Goal: Information Seeking & Learning: Learn about a topic

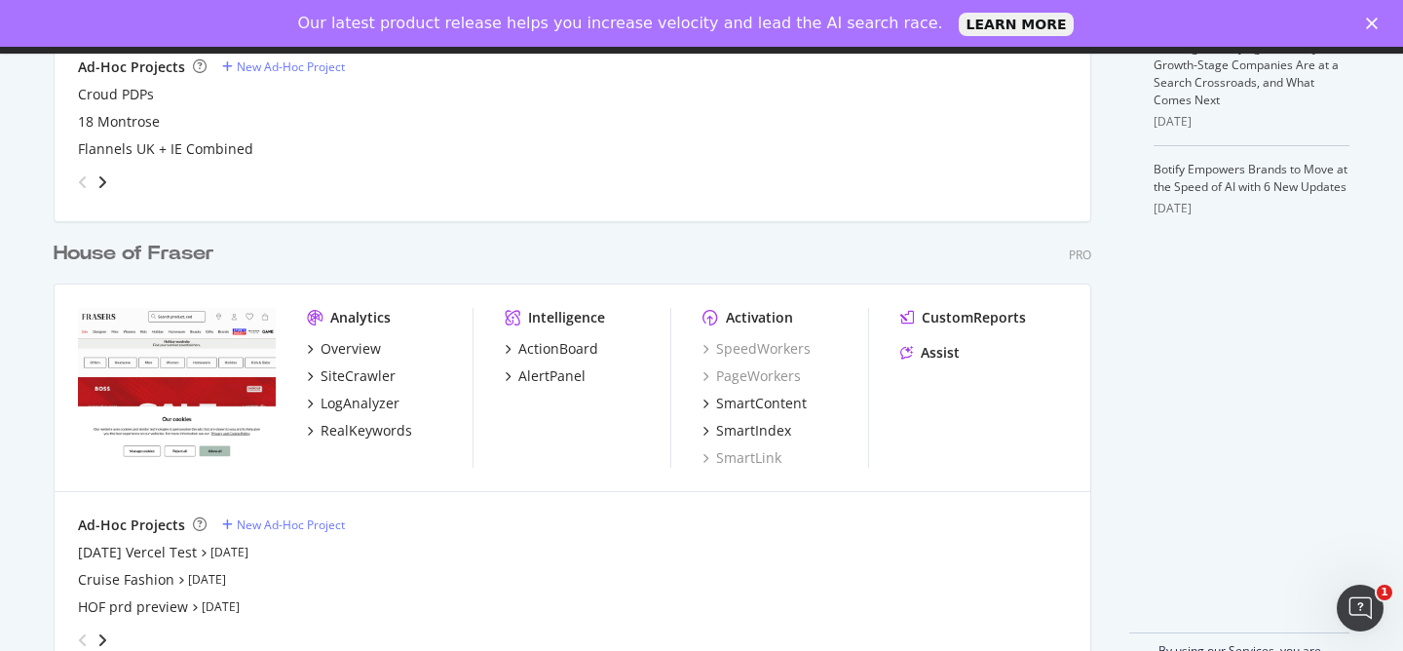
scroll to position [755, 0]
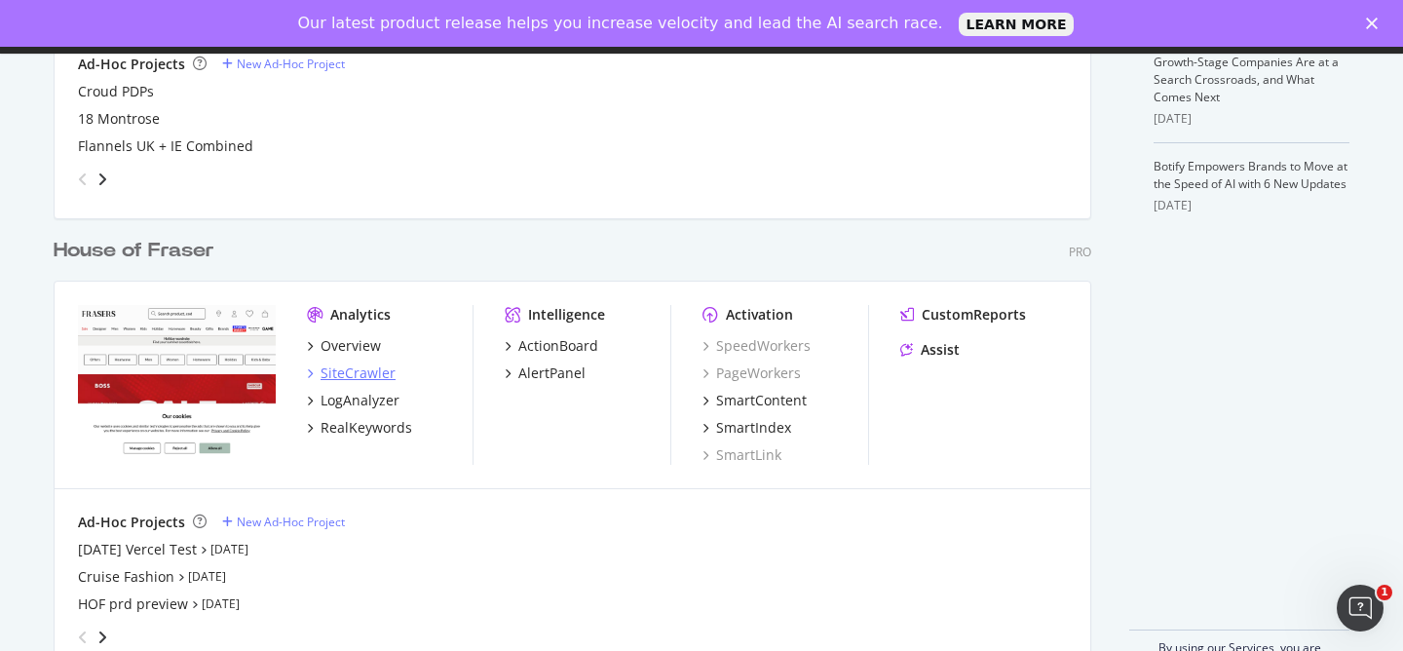
click at [359, 372] on div "SiteCrawler" at bounding box center [357, 372] width 75 height 19
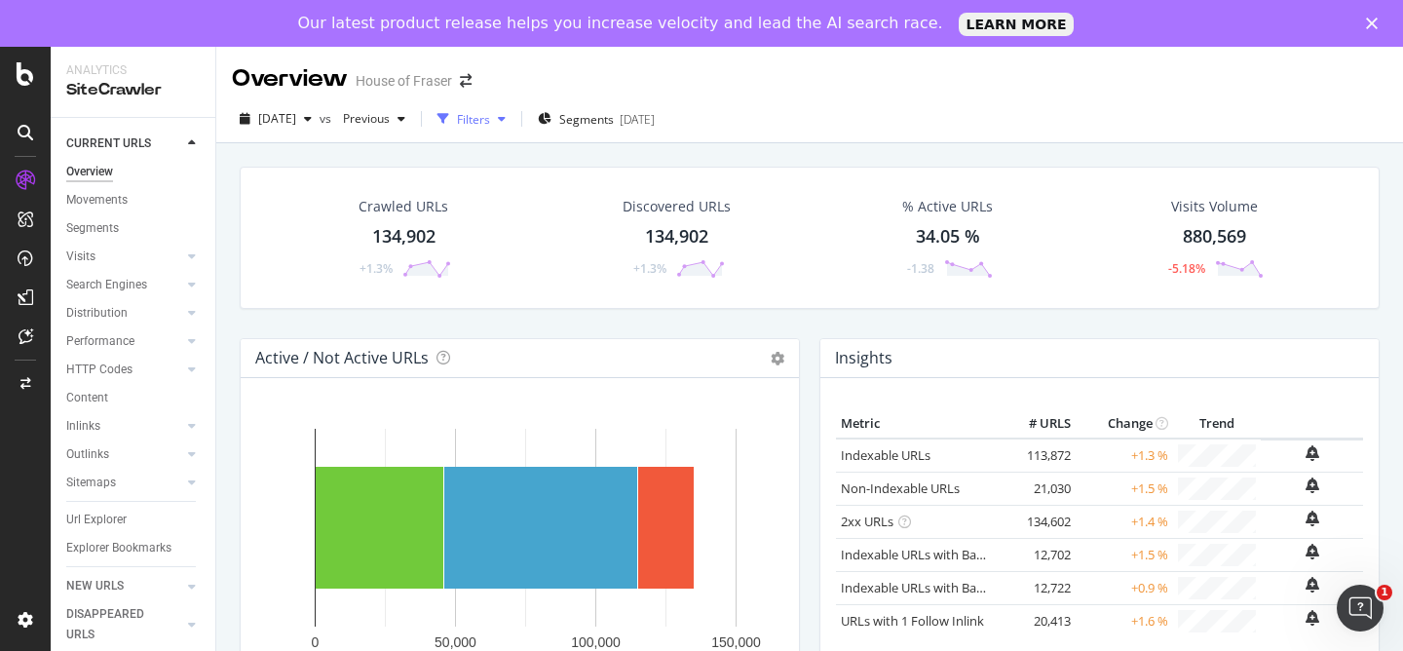
click at [513, 128] on div "Filters" at bounding box center [472, 118] width 84 height 29
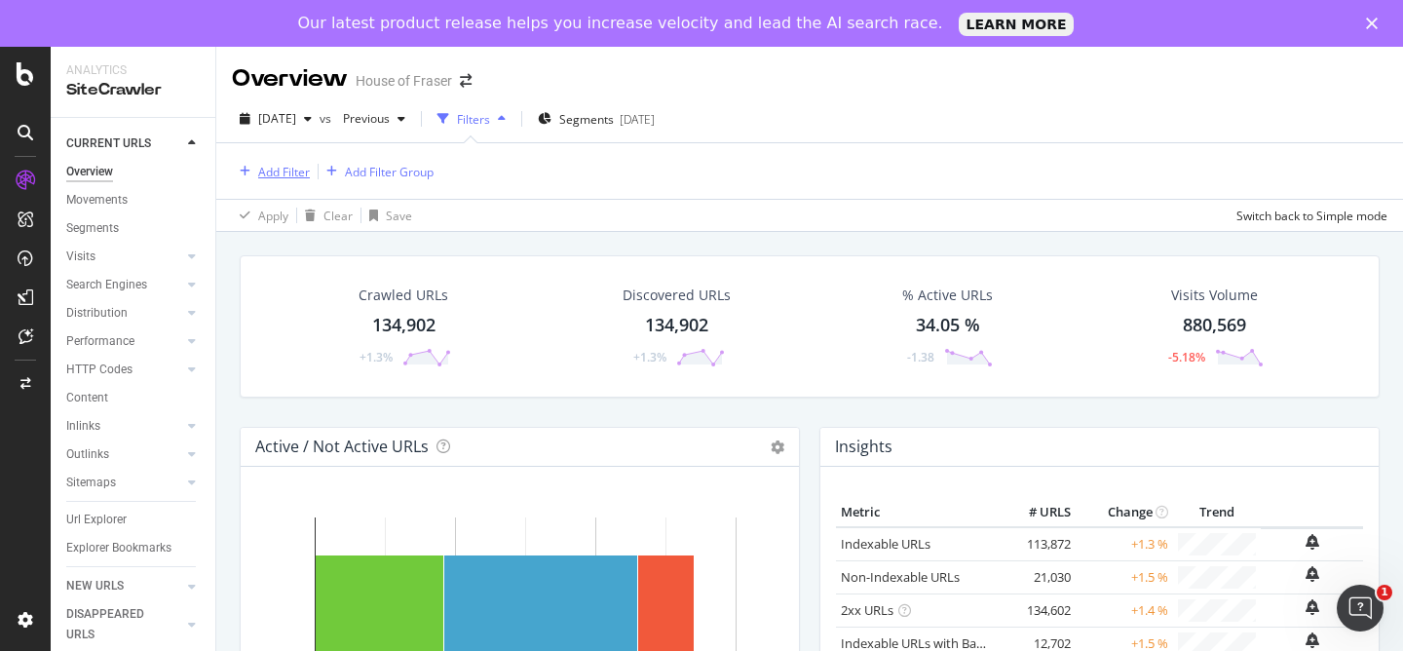
click at [279, 178] on div "Add Filter" at bounding box center [284, 172] width 52 height 17
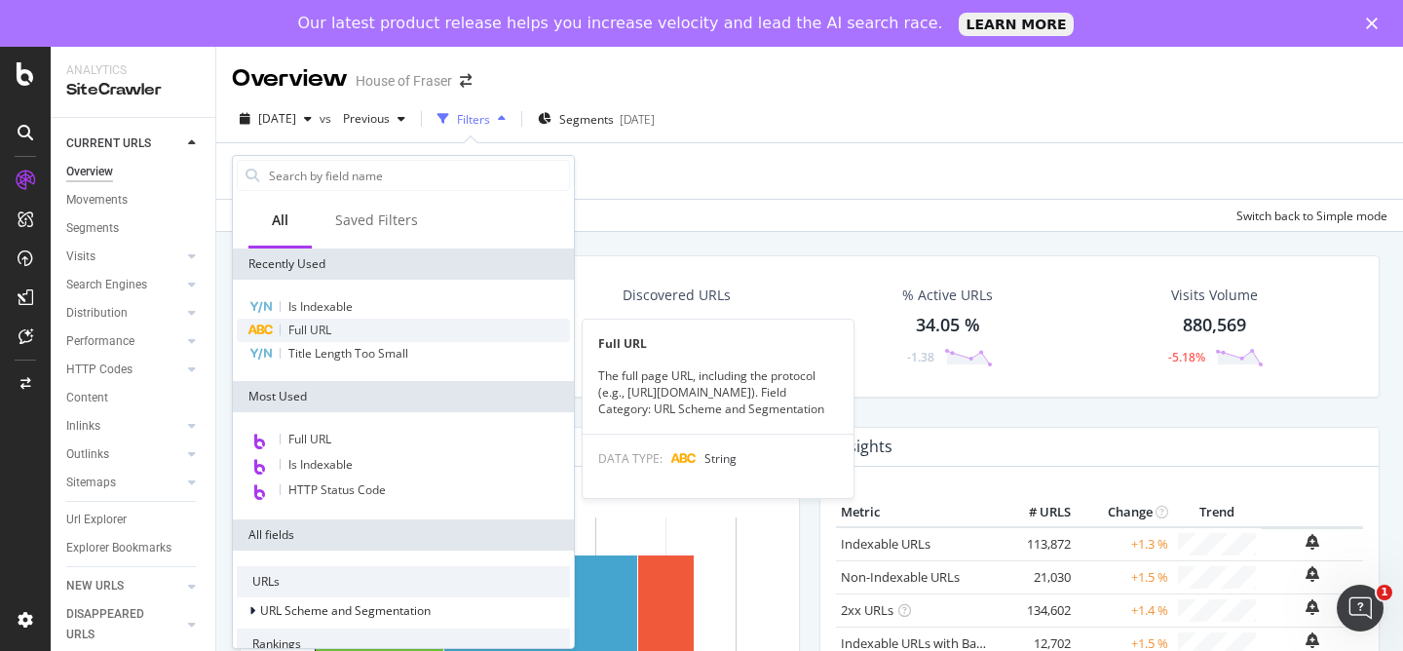
click at [346, 320] on div "Full URL" at bounding box center [403, 330] width 333 height 23
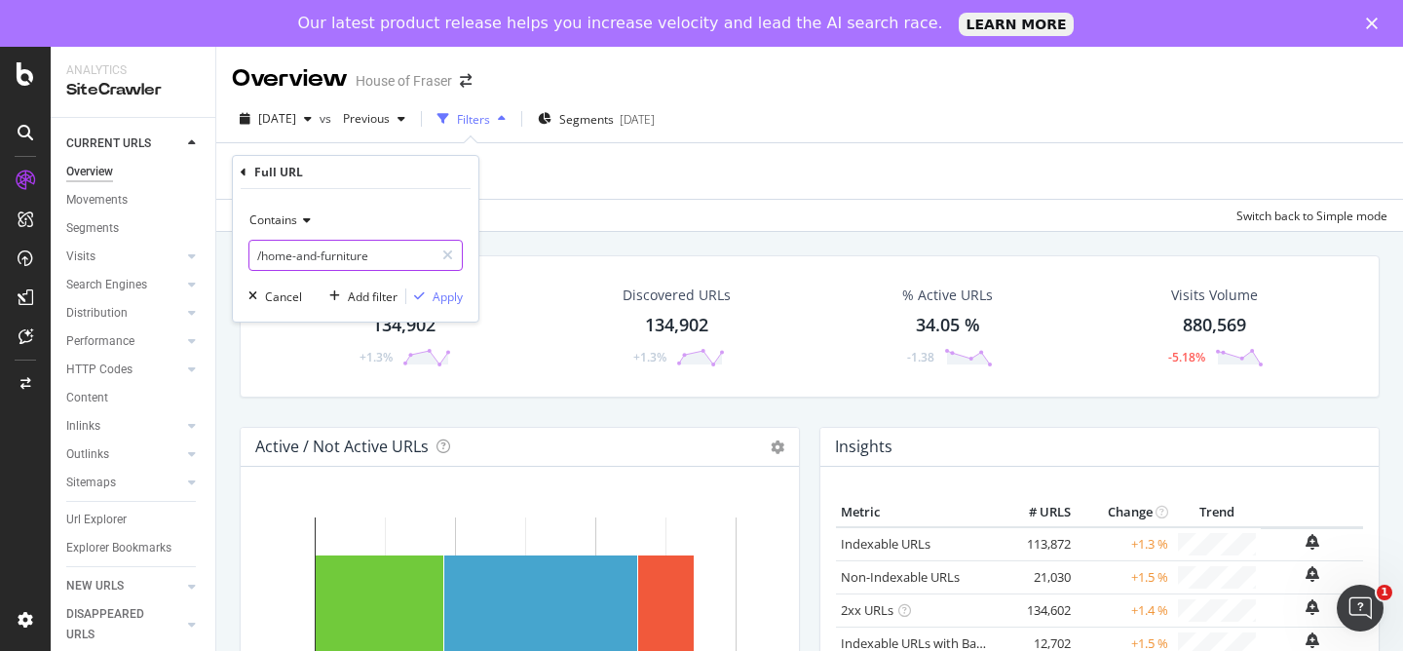
click at [385, 261] on input "/home-and-furniture" at bounding box center [341, 255] width 184 height 31
type input "/lacoste"
click at [438, 293] on div "Apply" at bounding box center [447, 296] width 30 height 17
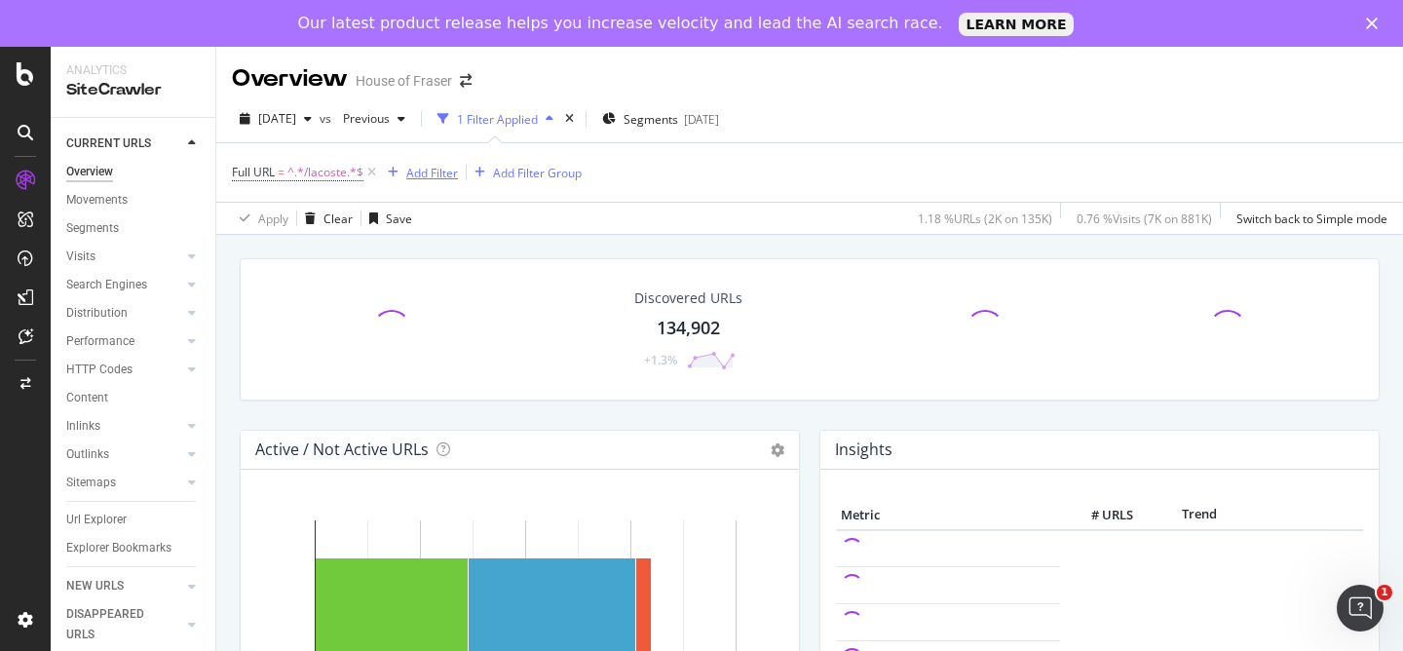
click at [443, 170] on div "Add Filter" at bounding box center [432, 173] width 52 height 17
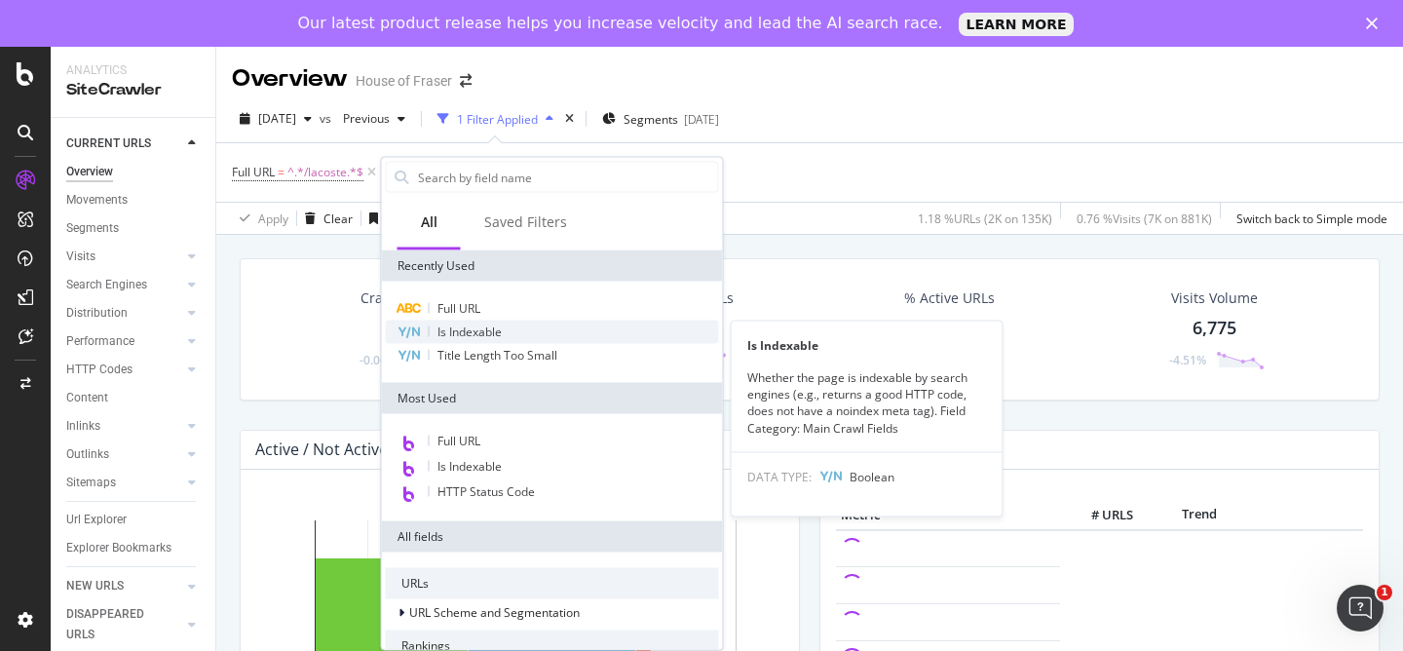
click at [500, 324] on span "Is Indexable" at bounding box center [469, 331] width 64 height 17
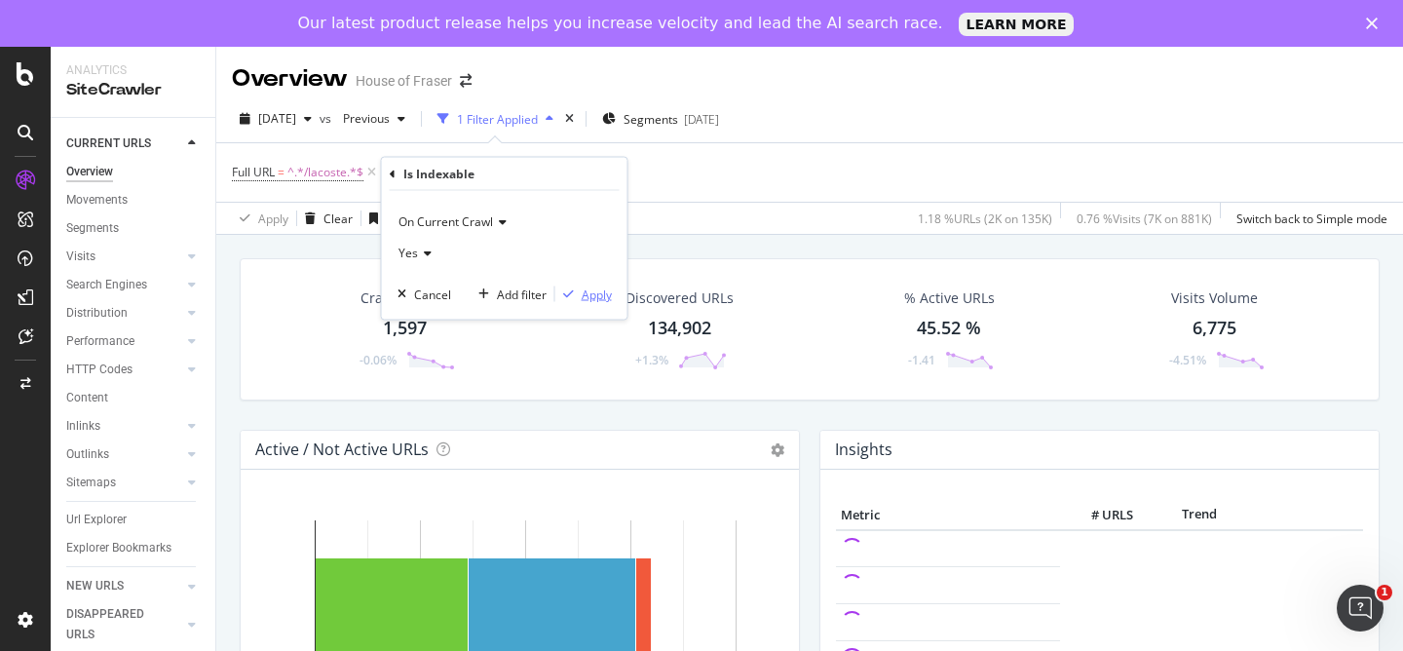
click at [586, 298] on div "Apply" at bounding box center [596, 293] width 30 height 17
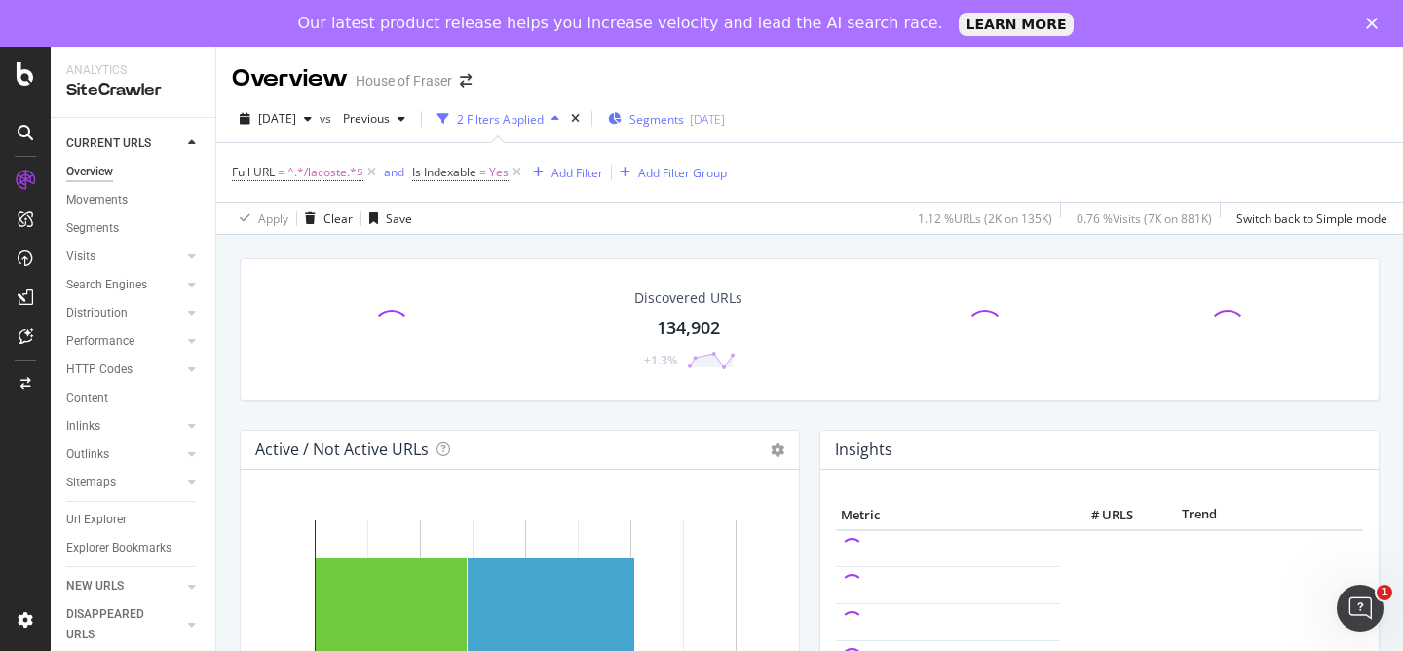
click at [680, 119] on span "Segments" at bounding box center [656, 119] width 55 height 17
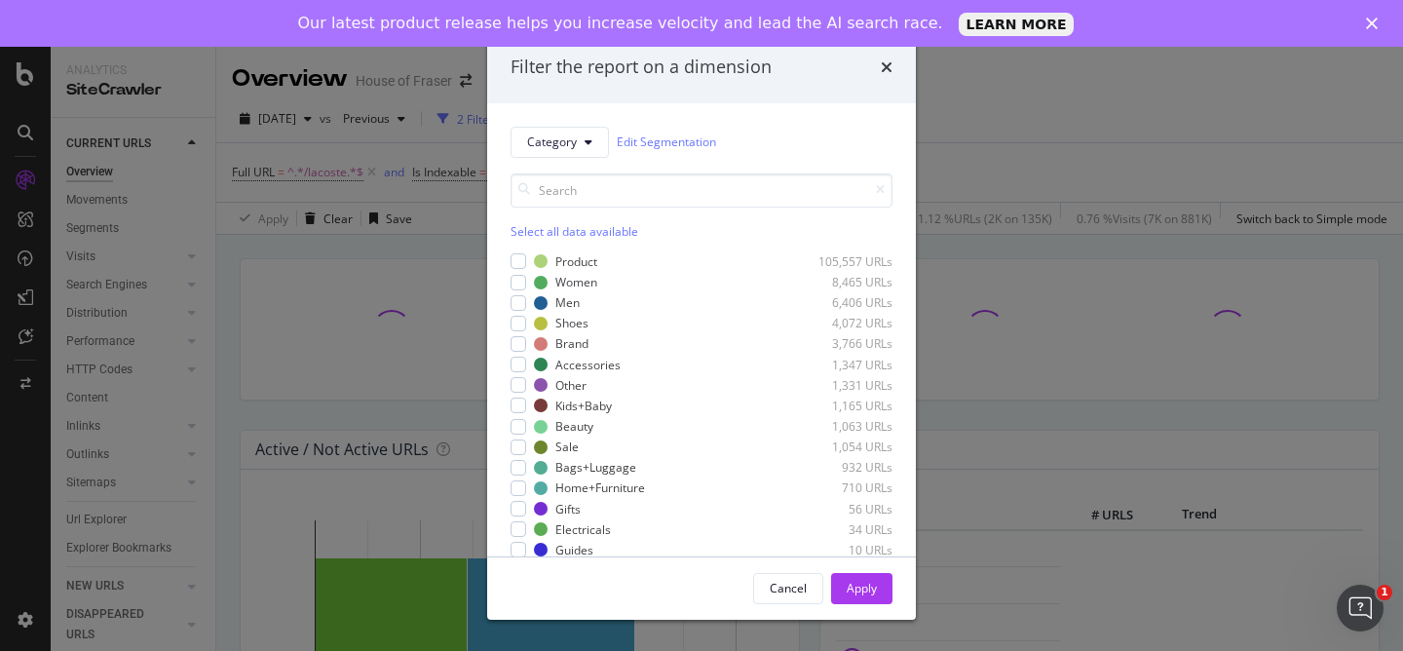
click at [527, 233] on div "Select all data available" at bounding box center [701, 231] width 382 height 17
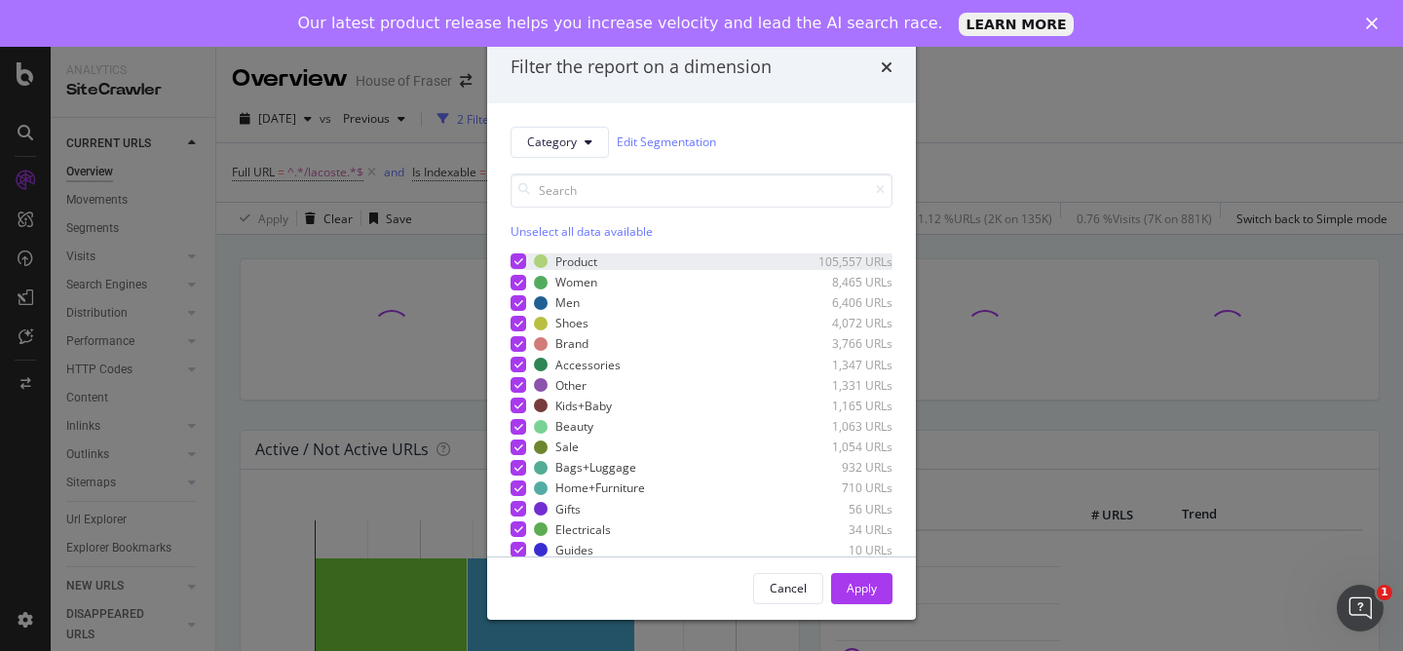
click at [527, 264] on div "Product 105,557 URLs" at bounding box center [701, 261] width 382 height 17
click at [863, 583] on div "Apply" at bounding box center [861, 588] width 30 height 17
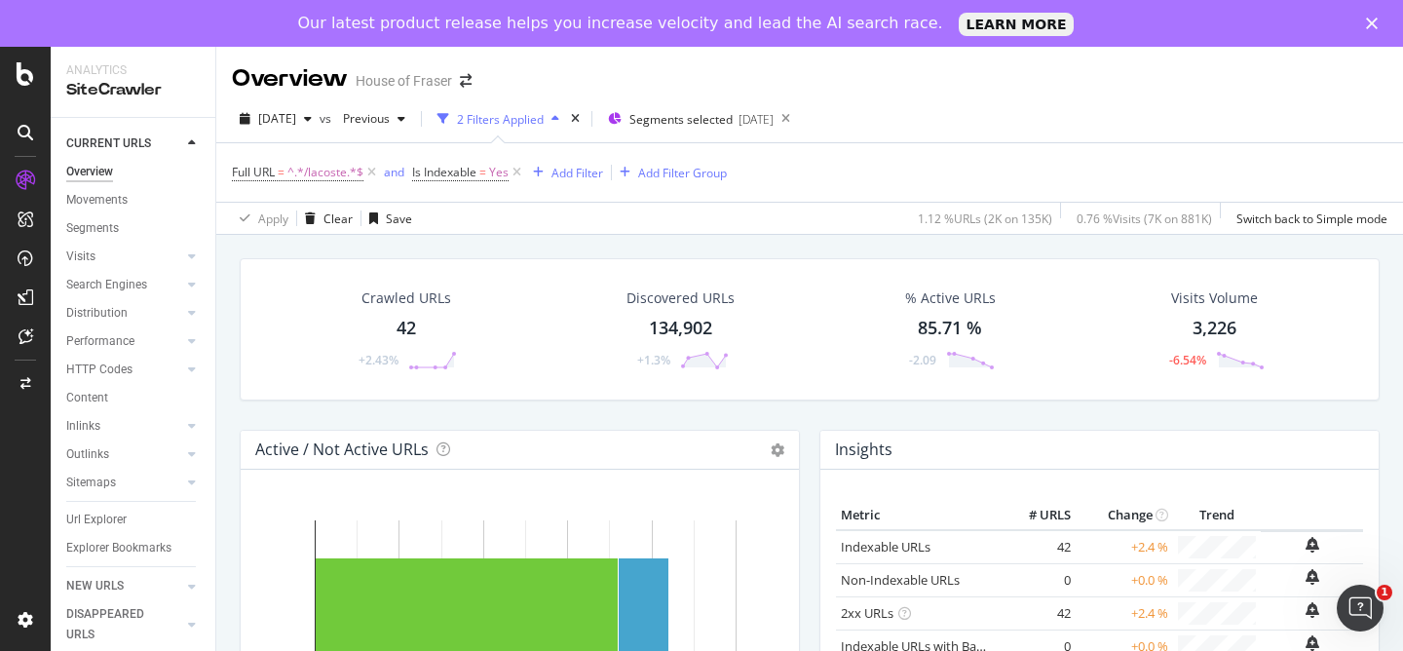
click at [423, 304] on div "Crawled URLs" at bounding box center [406, 297] width 90 height 19
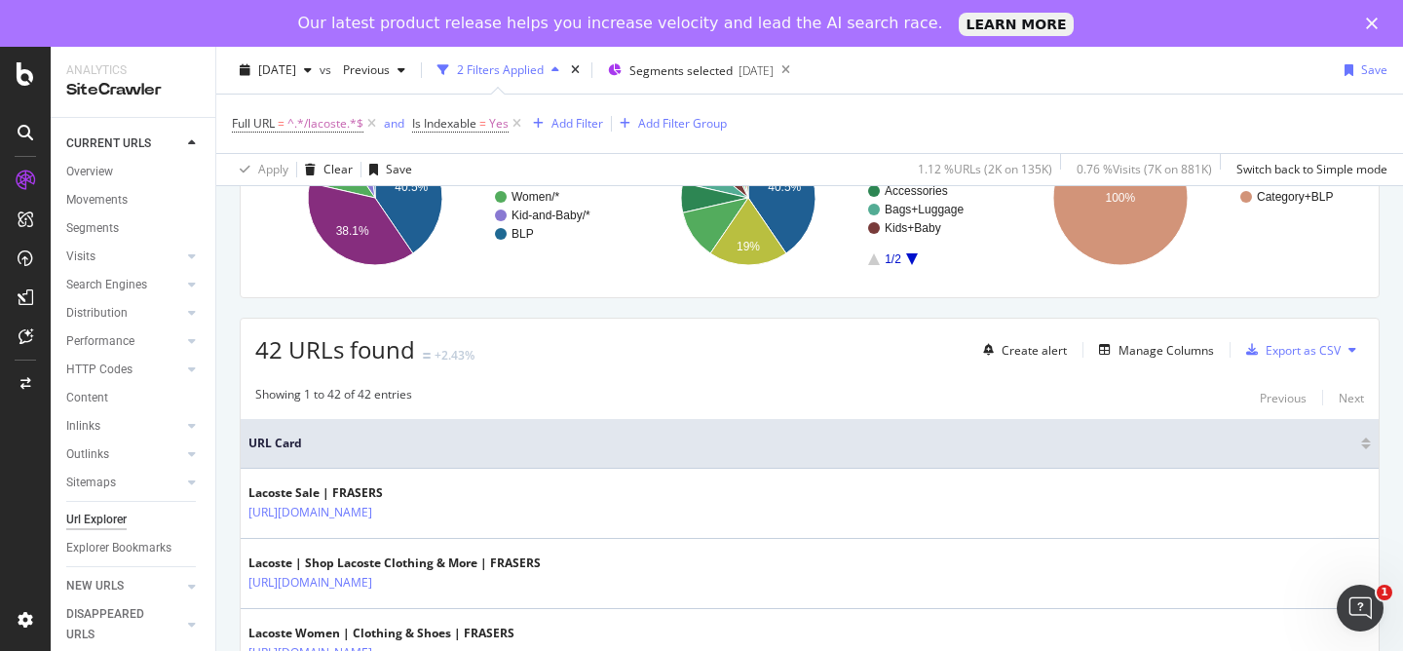
scroll to position [217, 0]
click at [1174, 345] on div "Manage Columns" at bounding box center [1165, 349] width 95 height 17
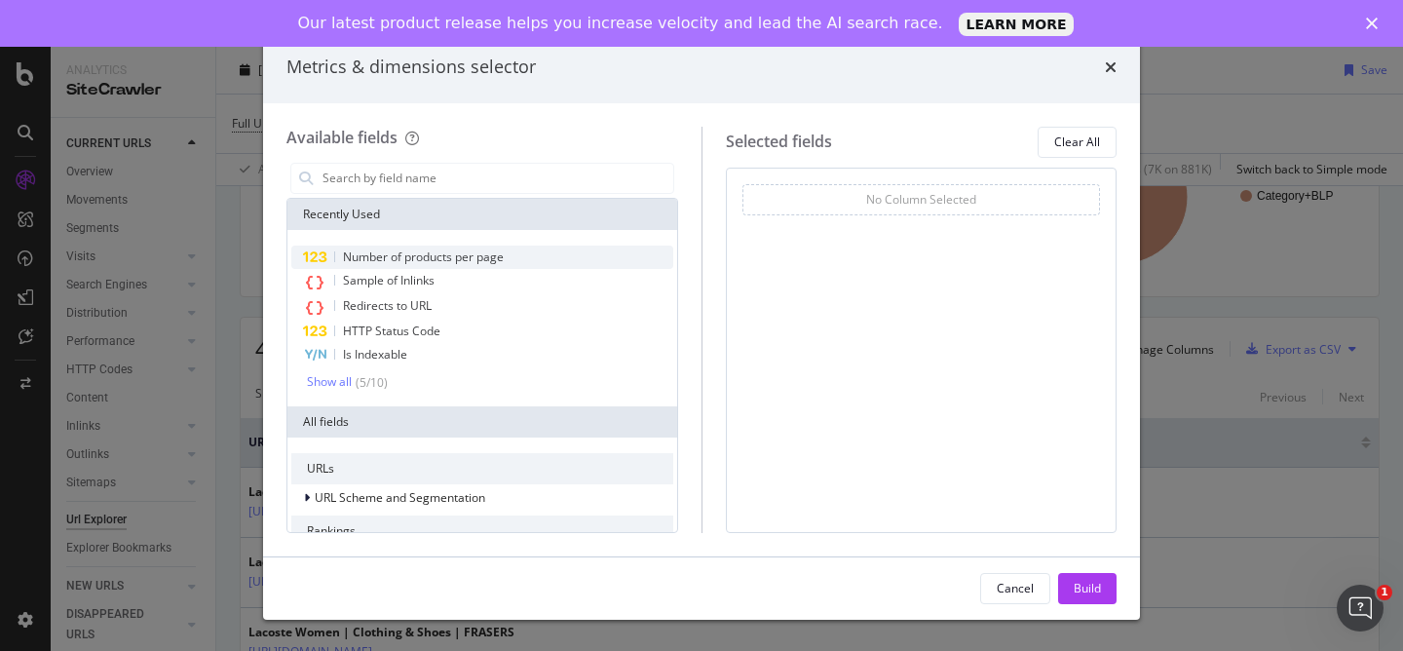
click at [431, 257] on span "Number of products per page" at bounding box center [423, 256] width 161 height 17
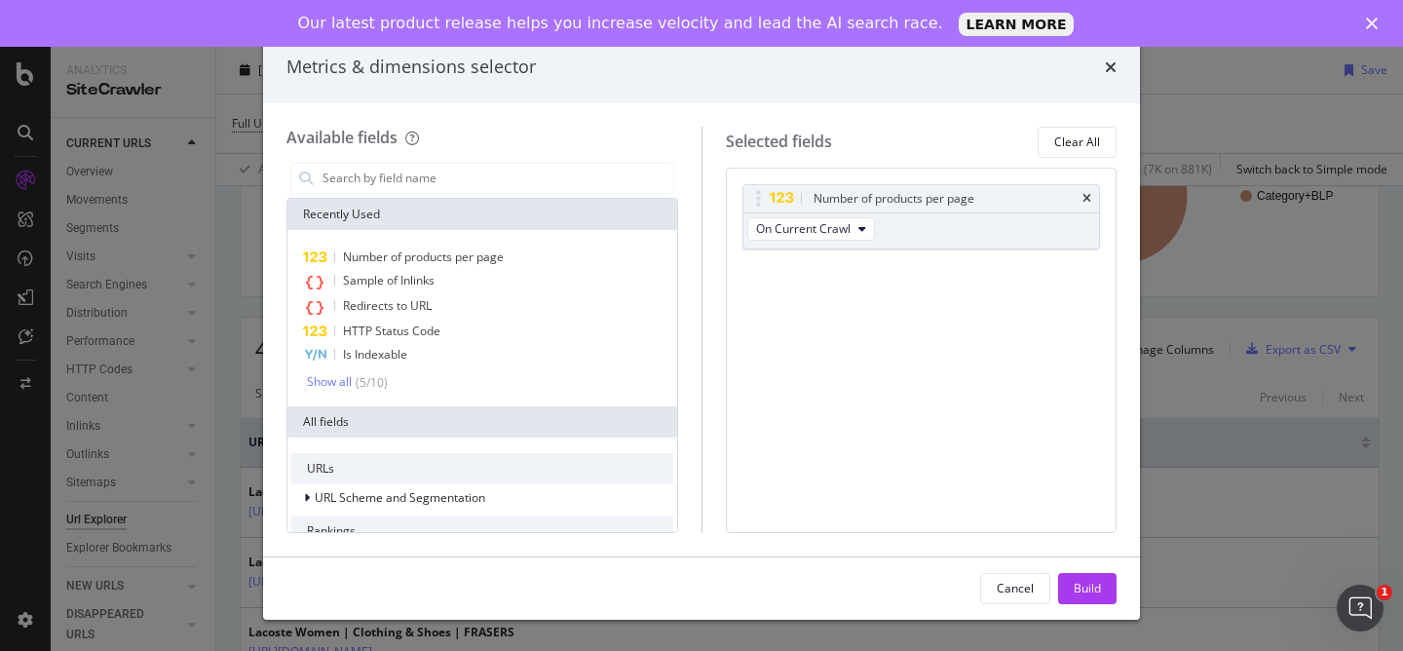
click at [1100, 593] on div "Build" at bounding box center [1086, 588] width 27 height 17
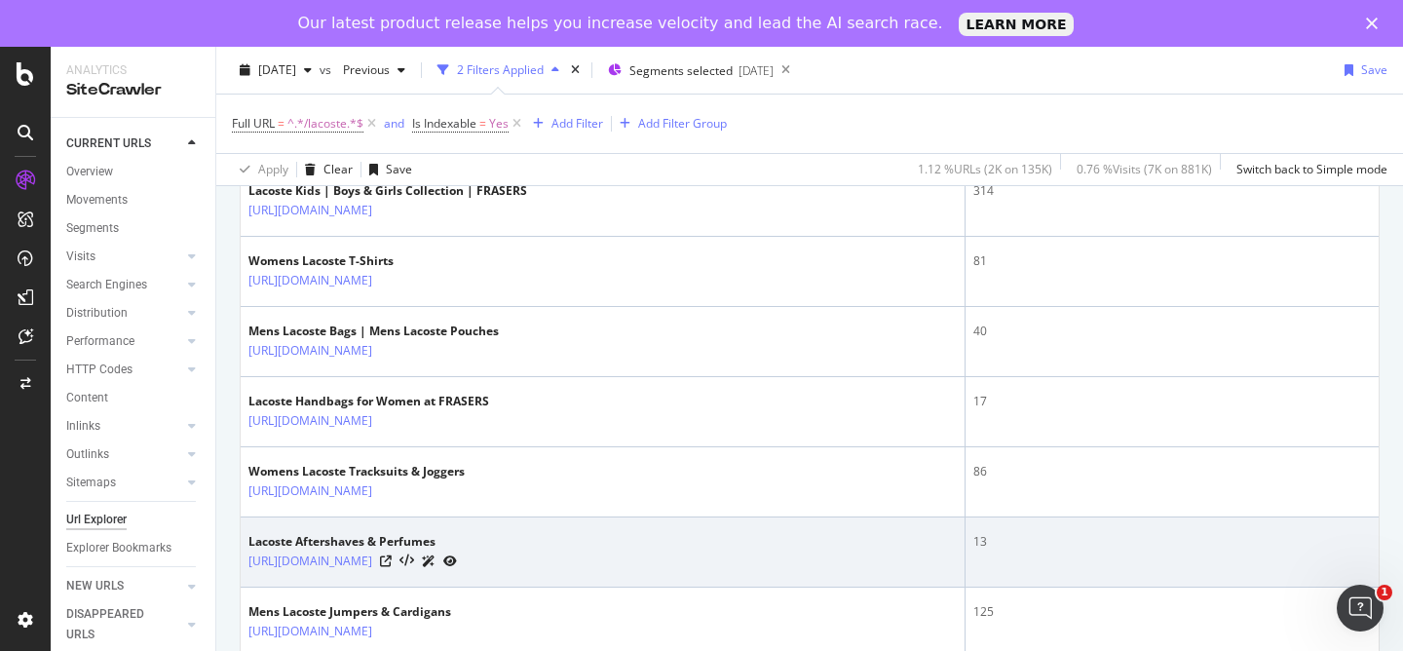
scroll to position [906, 0]
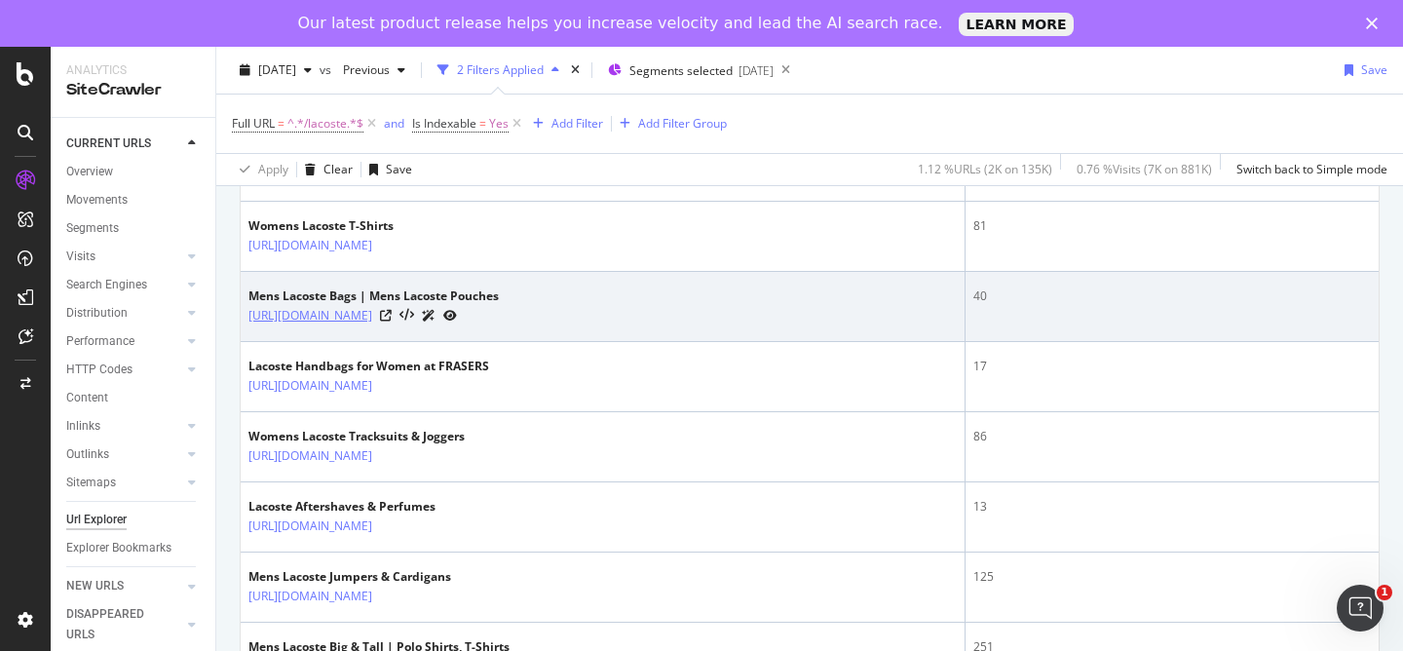
drag, startPoint x: 638, startPoint y: 318, endPoint x: 427, endPoint y: 318, distance: 211.4
click at [427, 318] on div "[URL][DOMAIN_NAME]" at bounding box center [373, 315] width 250 height 20
copy div "/bags-and-luggage/mens-bags/lacoste"
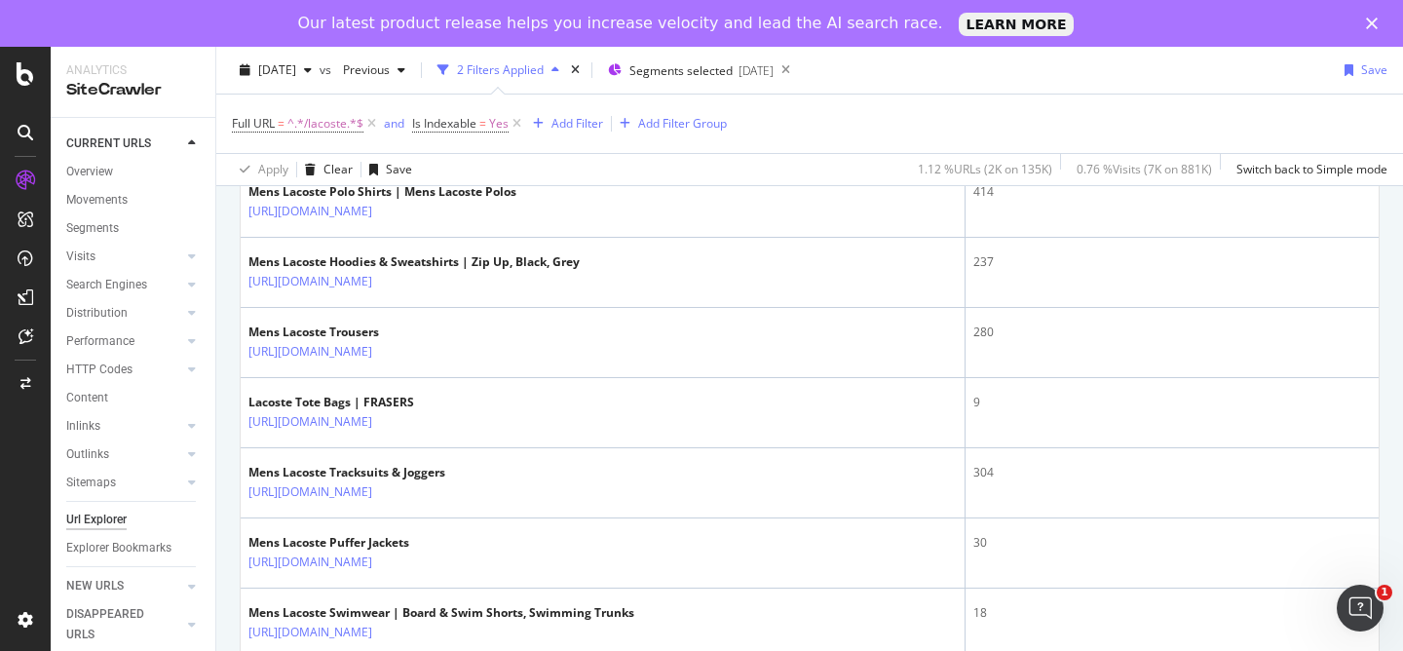
scroll to position [2625, 0]
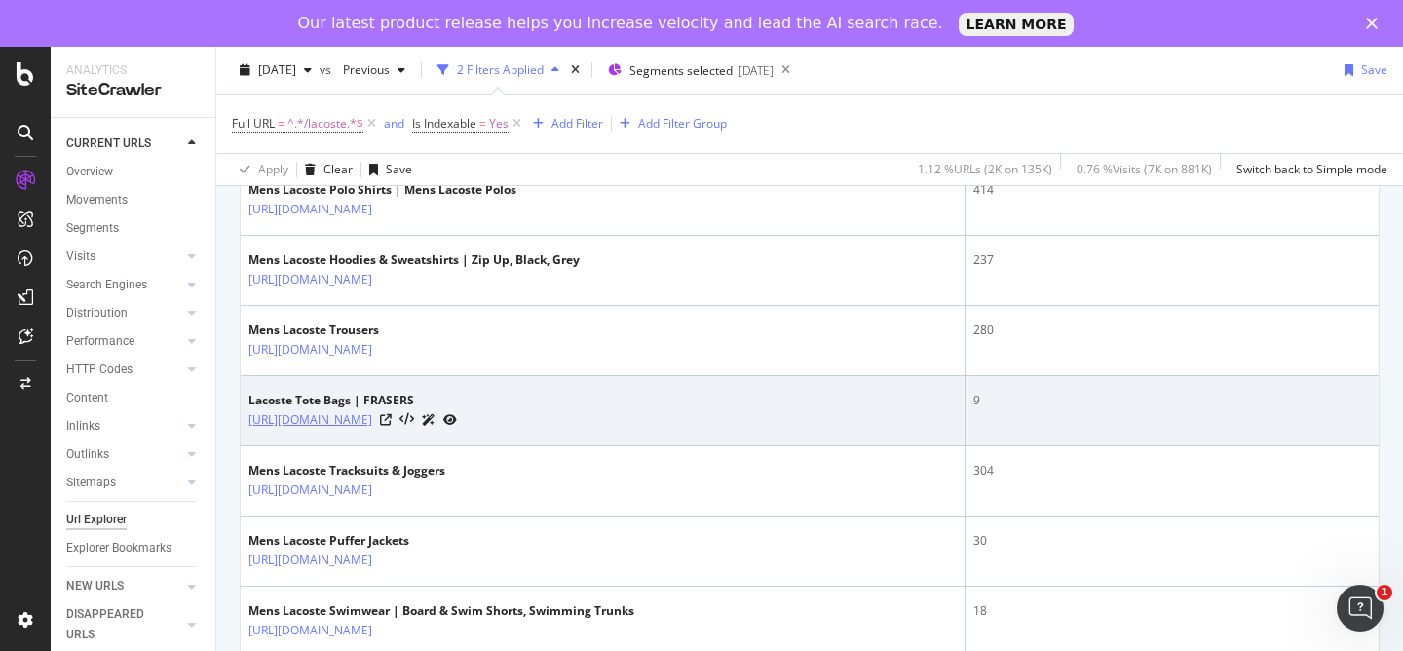
drag, startPoint x: 687, startPoint y: 419, endPoint x: 428, endPoint y: 428, distance: 259.2
click at [428, 428] on div "[URL][DOMAIN_NAME]" at bounding box center [352, 419] width 208 height 20
copy link "/bags-and-luggage/handbags/tote-bags/lacoste"
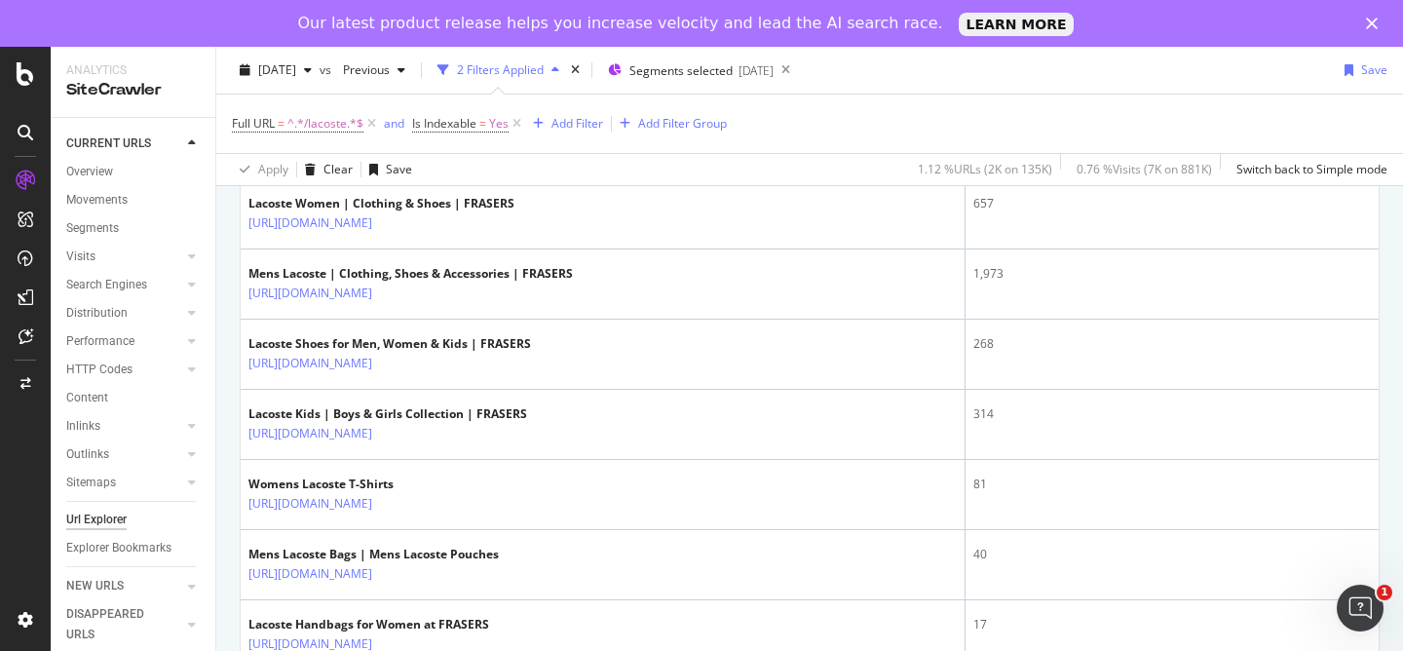
scroll to position [667, 0]
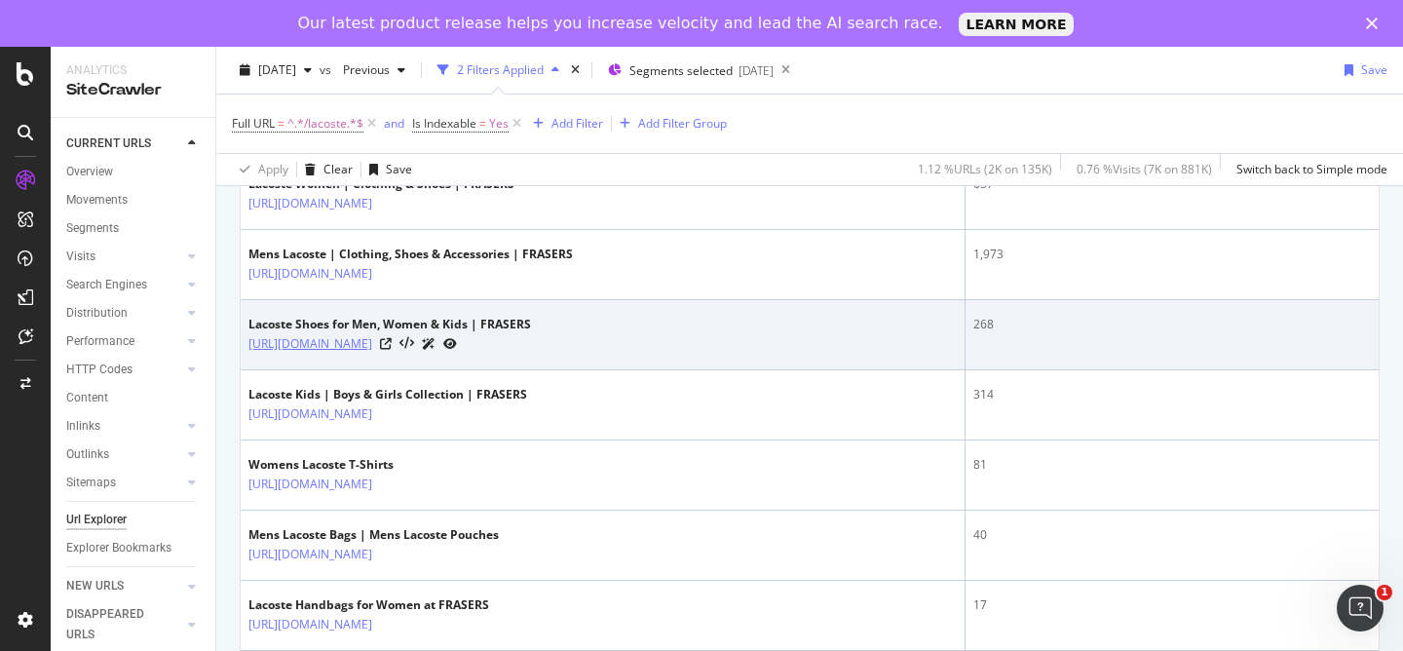
drag, startPoint x: 567, startPoint y: 345, endPoint x: 427, endPoint y: 348, distance: 140.3
click at [427, 348] on div "[URL][DOMAIN_NAME]" at bounding box center [389, 343] width 282 height 20
copy link "/shoes-and-boots/lacoste"
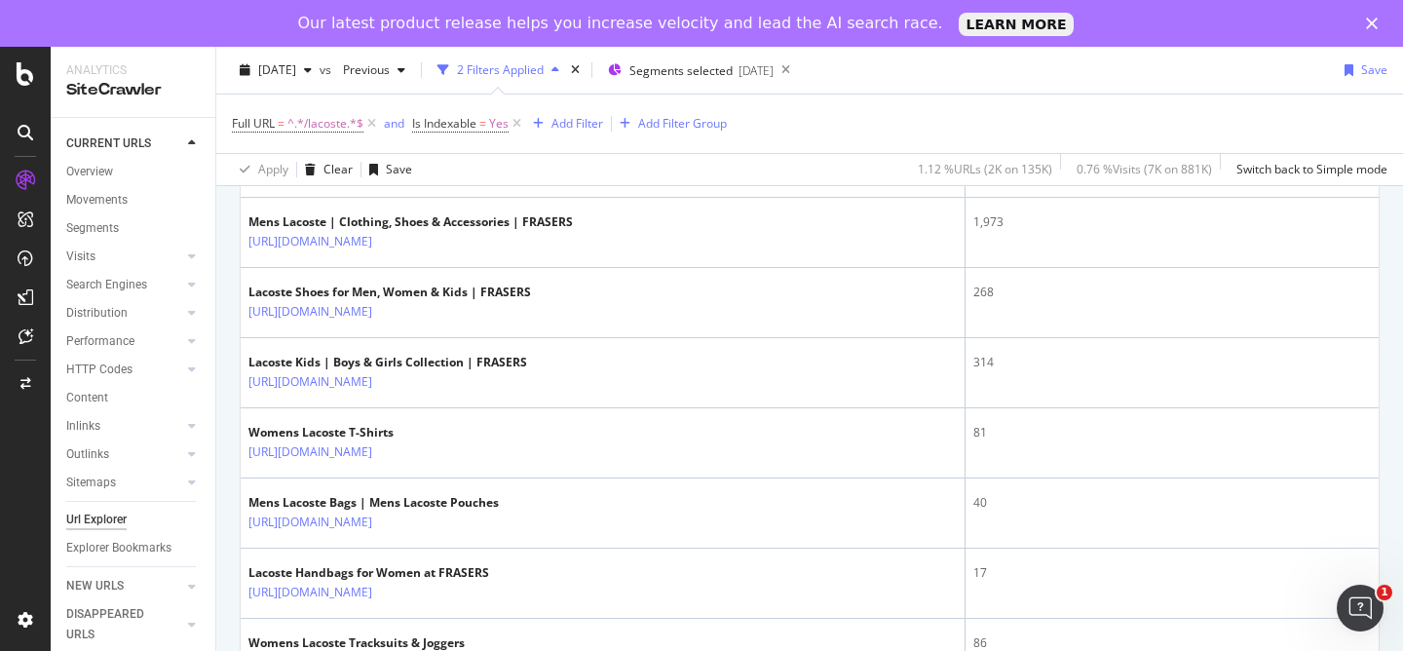
scroll to position [782, 0]
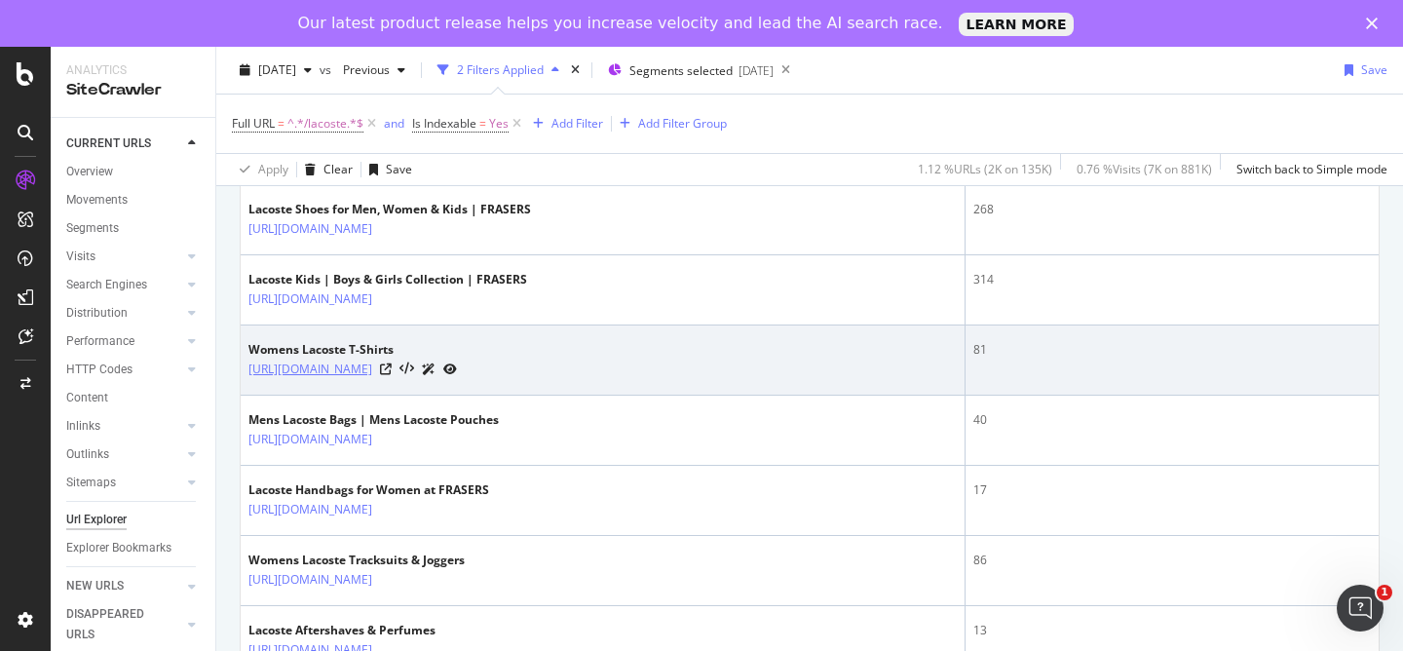
drag, startPoint x: 589, startPoint y: 372, endPoint x: 425, endPoint y: 377, distance: 164.7
click at [425, 377] on div "[URL][DOMAIN_NAME]" at bounding box center [352, 368] width 208 height 20
copy div "/women/tops/t-shirts/lacoste"
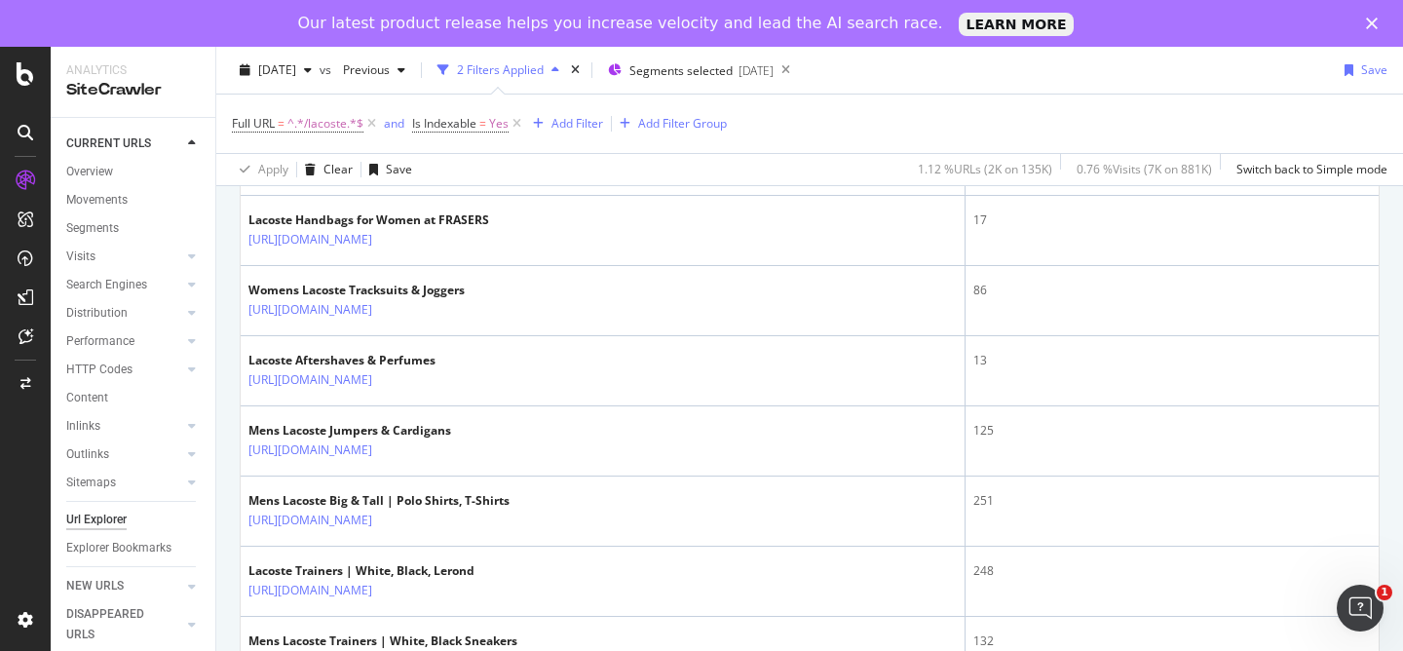
scroll to position [1055, 0]
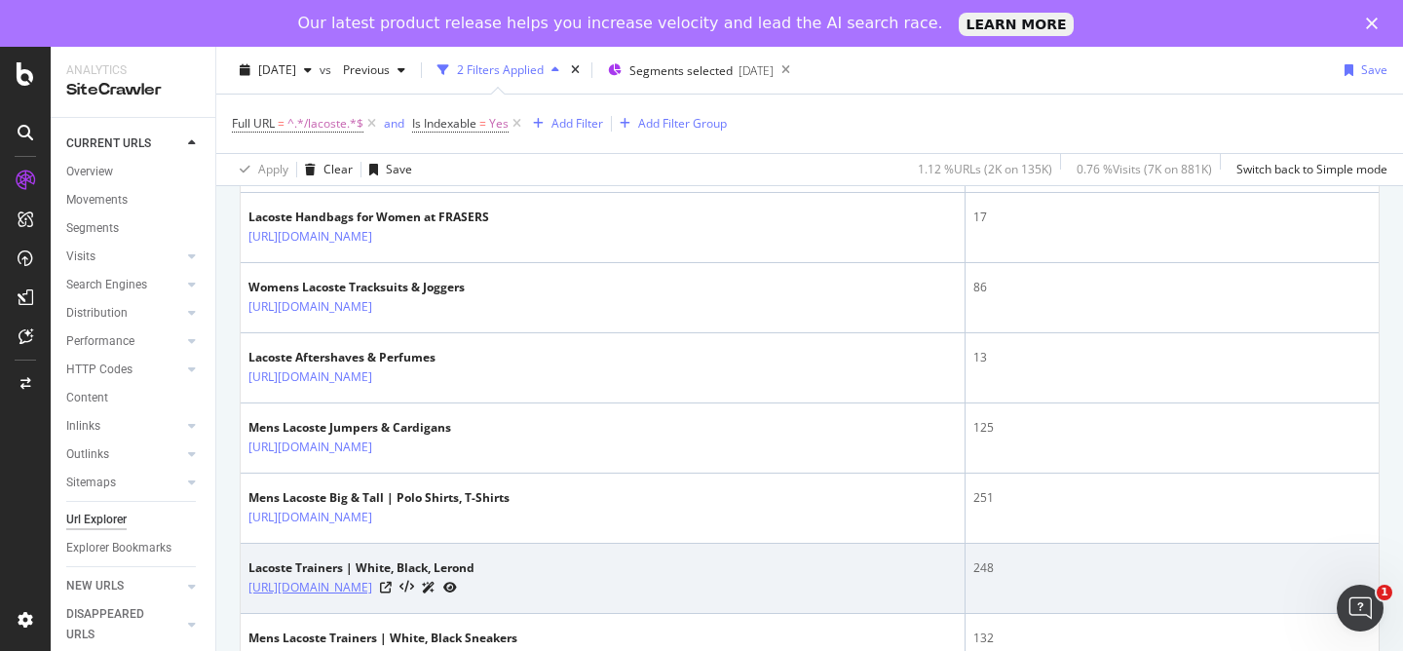
drag, startPoint x: 616, startPoint y: 586, endPoint x: 425, endPoint y: 594, distance: 191.1
click at [425, 594] on div "[URL][DOMAIN_NAME]" at bounding box center [361, 587] width 226 height 20
copy div "/shoes-and-boots/trainers/lacoste"
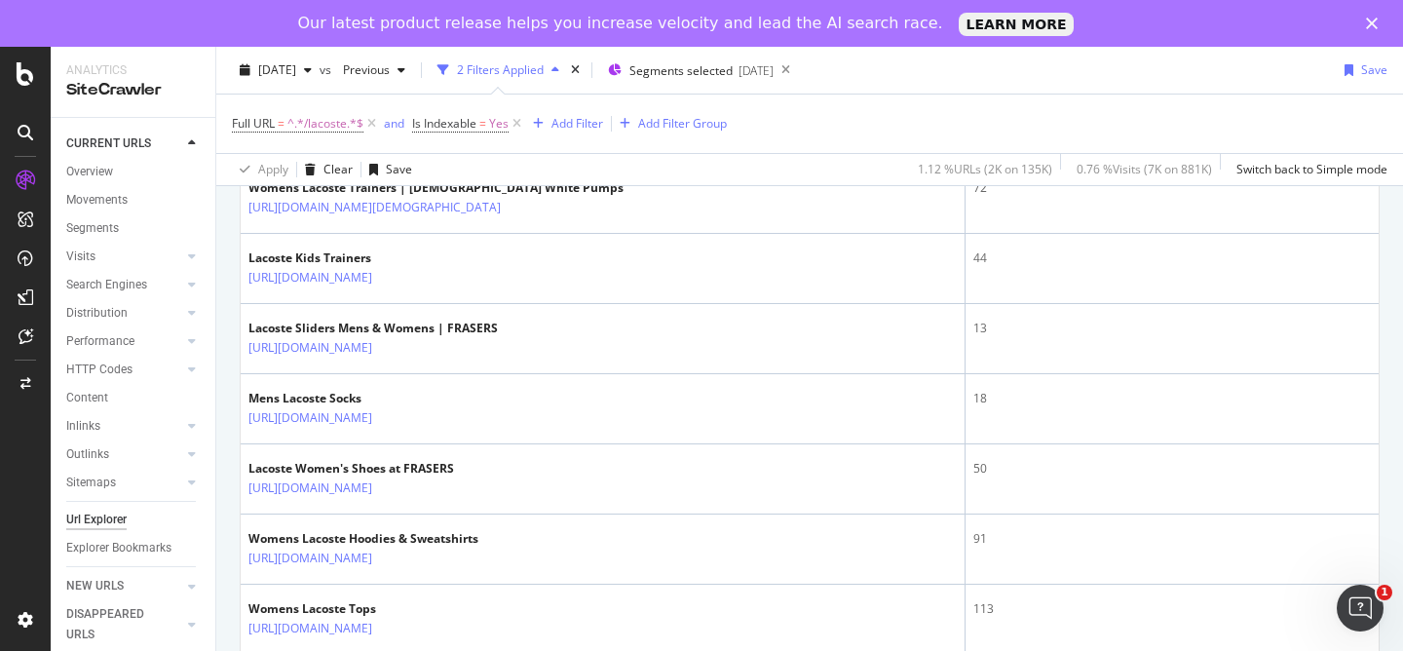
scroll to position [1579, 0]
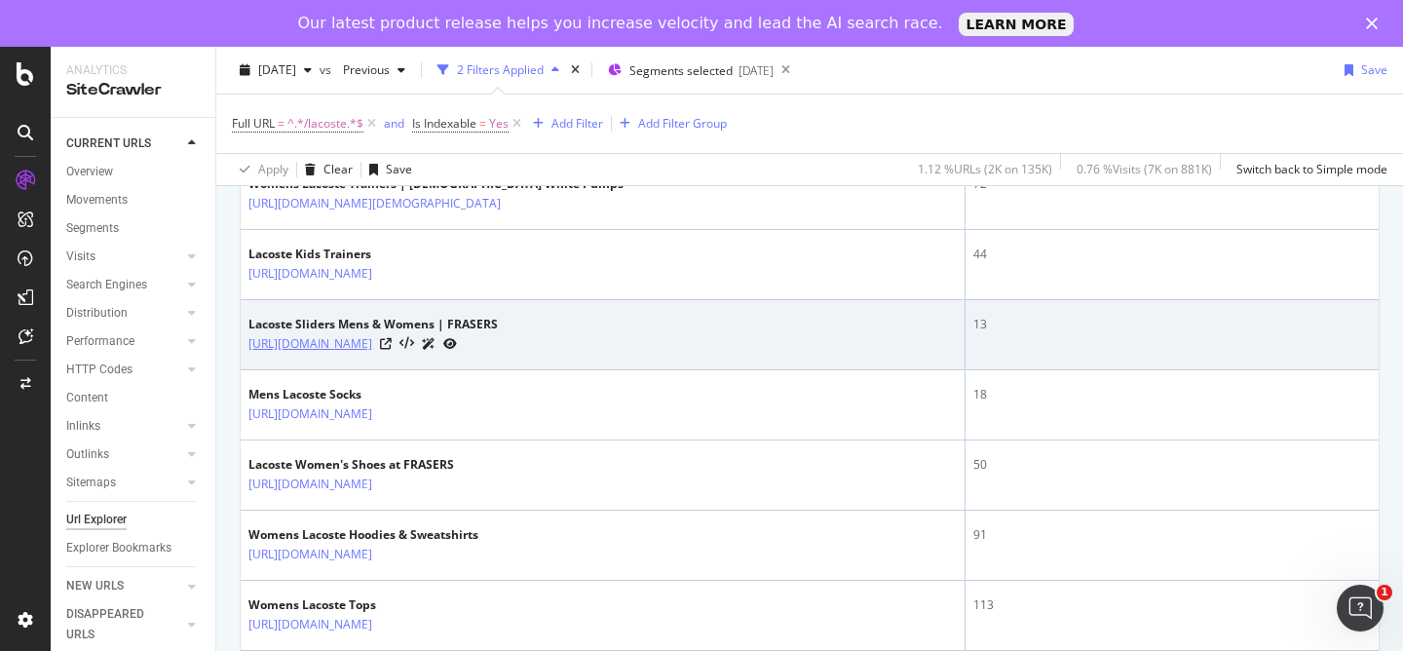
drag, startPoint x: 654, startPoint y: 348, endPoint x: 424, endPoint y: 353, distance: 229.9
click at [424, 353] on div "[URL][DOMAIN_NAME]" at bounding box center [372, 343] width 249 height 20
copy link "/shoes-and-boots/sandals/sliders/lacoste"
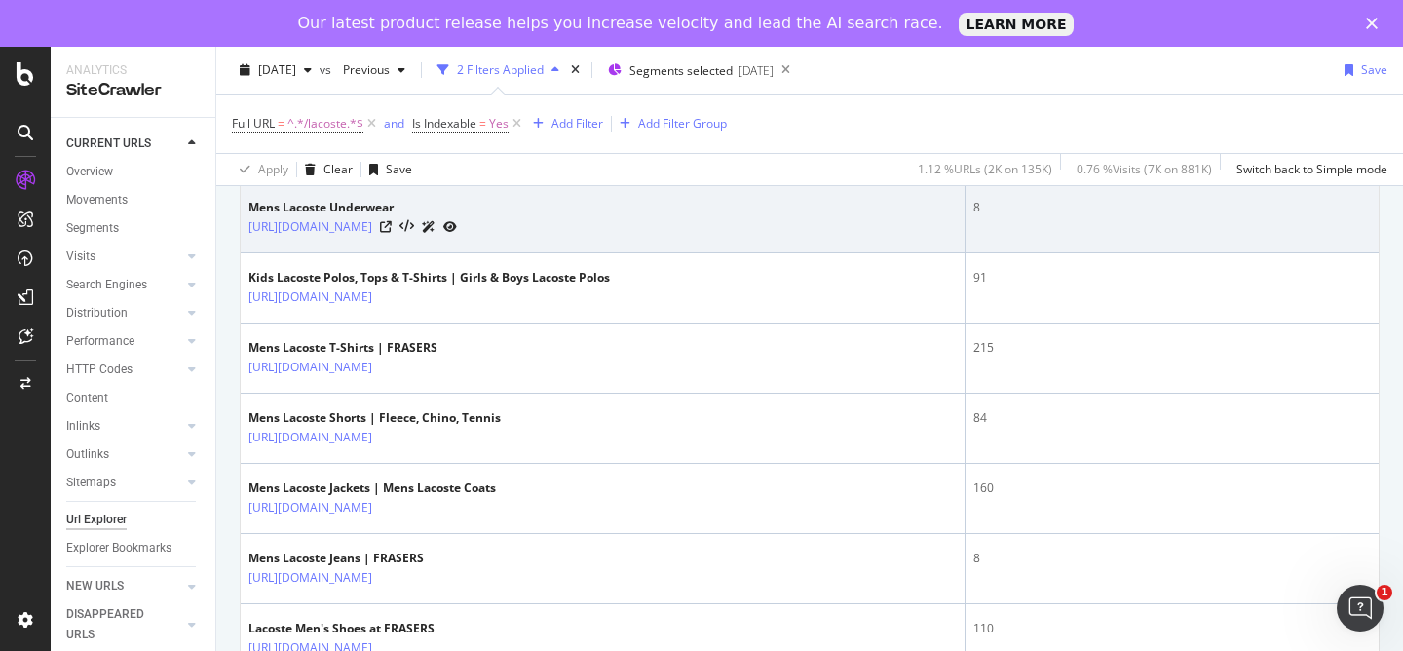
scroll to position [2127, 0]
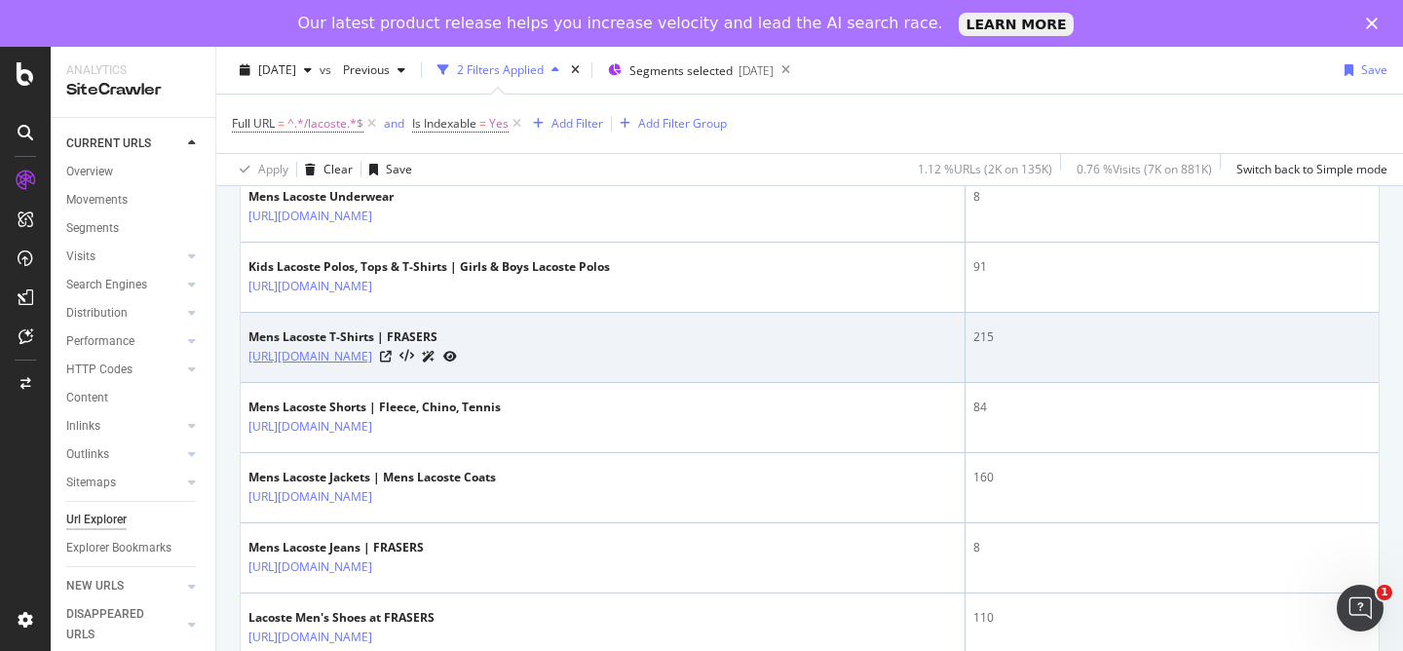
drag, startPoint x: 641, startPoint y: 362, endPoint x: 425, endPoint y: 364, distance: 216.2
click at [425, 364] on div "[URL][DOMAIN_NAME]" at bounding box center [352, 356] width 208 height 20
copy div "/men/tops-and-t-shirts/t-shirts/lacoste"
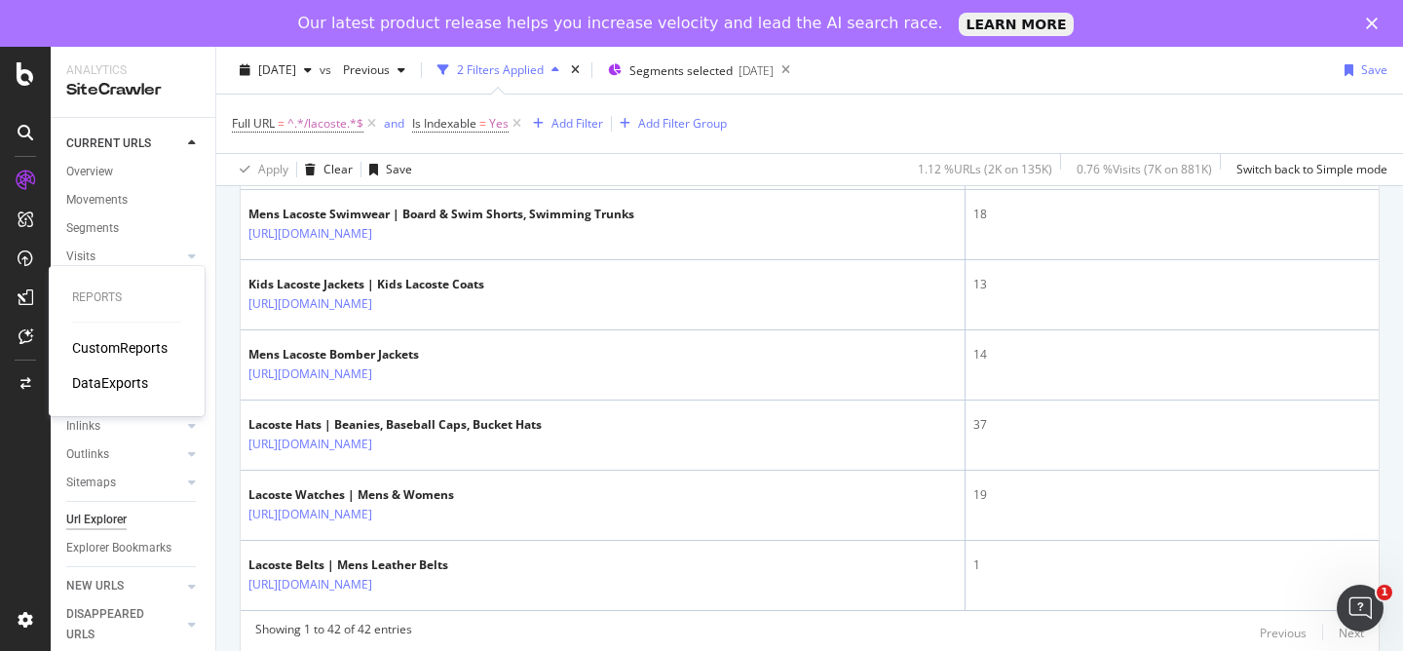
scroll to position [3020, 0]
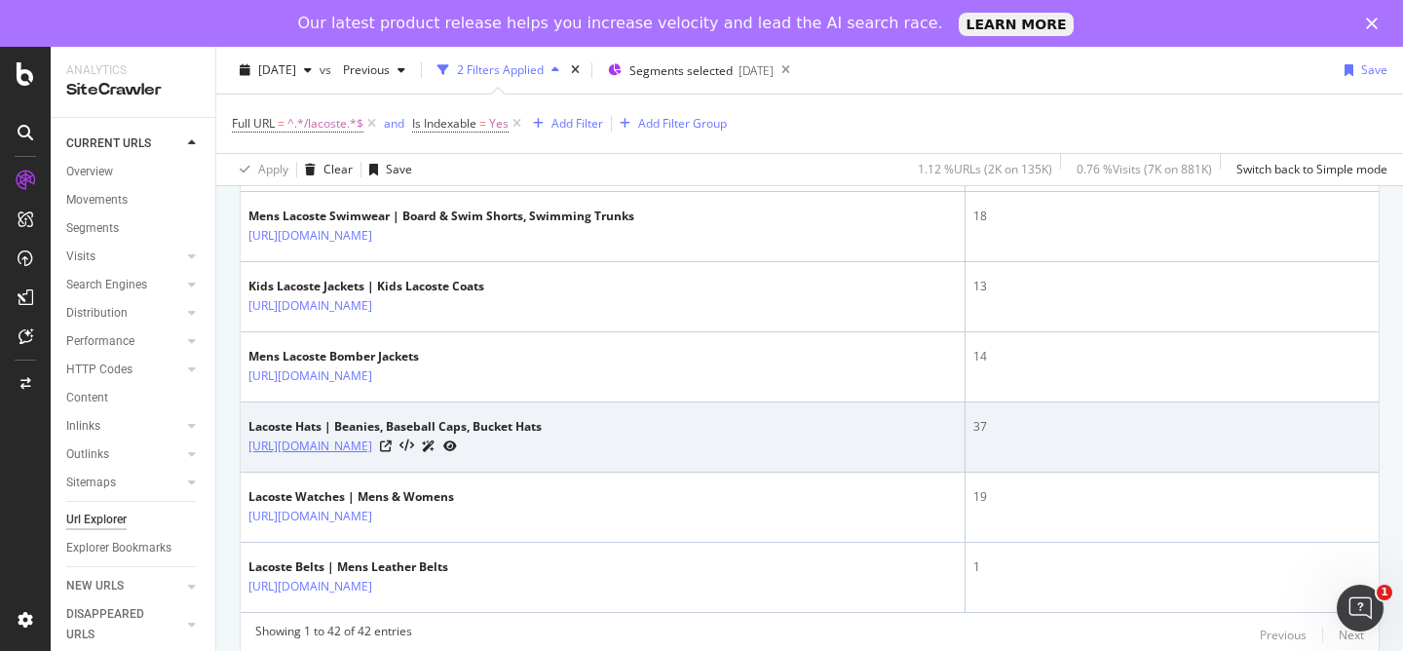
drag, startPoint x: 685, startPoint y: 447, endPoint x: 426, endPoint y: 452, distance: 259.1
click at [426, 452] on div "[URL][DOMAIN_NAME]" at bounding box center [394, 445] width 293 height 20
copy div "/accessories/hats-and-hair-accessories/lacoste"
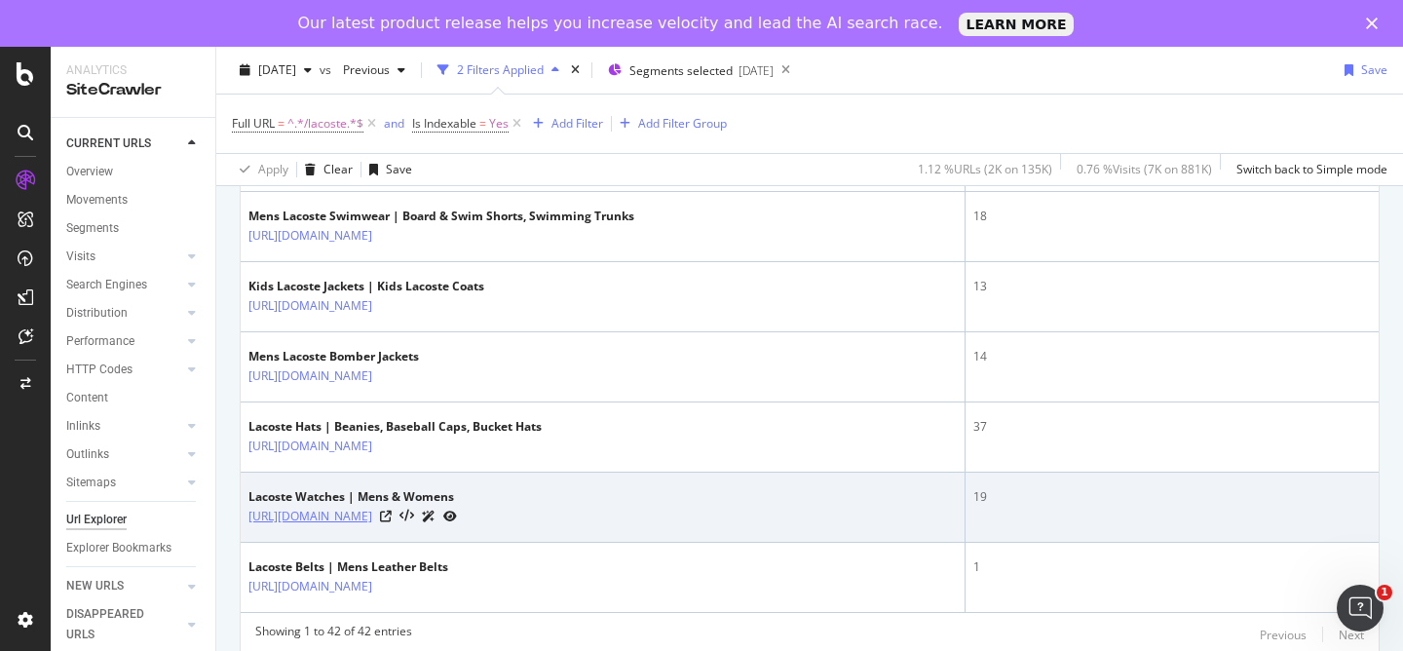
copy div "/accessories/watches/lacoste"
drag, startPoint x: 590, startPoint y: 518, endPoint x: 424, endPoint y: 523, distance: 166.6
click at [424, 523] on div "[URL][DOMAIN_NAME]" at bounding box center [352, 516] width 208 height 20
